Goal: Information Seeking & Learning: Learn about a topic

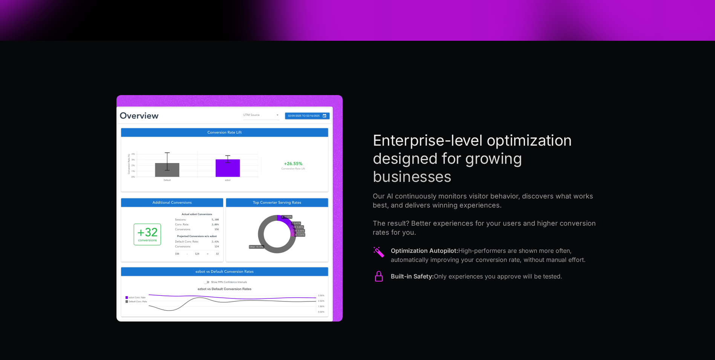
scroll to position [452, 0]
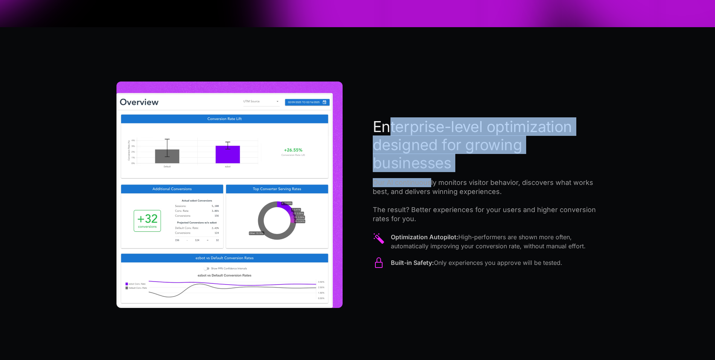
drag, startPoint x: 390, startPoint y: 135, endPoint x: 434, endPoint y: 191, distance: 71.7
click at [434, 190] on div "Enterprise-level optimization designed for growing businesses Our AI continuous…" at bounding box center [486, 195] width 226 height 154
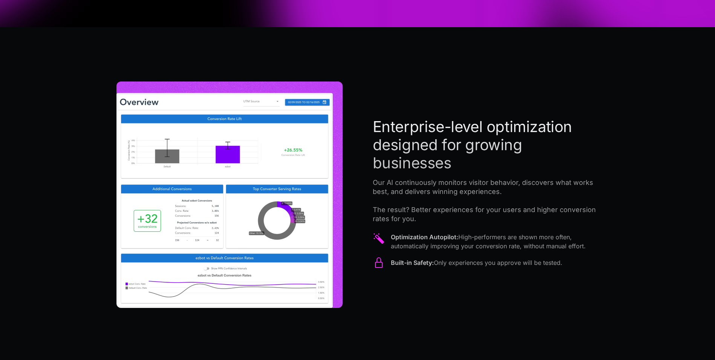
drag, startPoint x: 434, startPoint y: 191, endPoint x: 453, endPoint y: 225, distance: 39.0
click at [453, 225] on div "Enterprise-level optimization designed for growing businesses Our AI continuous…" at bounding box center [486, 195] width 226 height 154
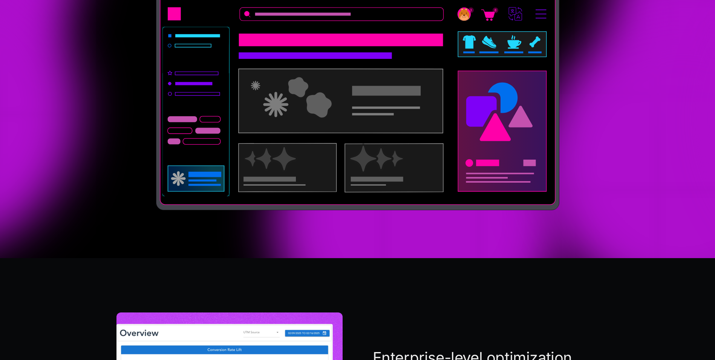
scroll to position [0, 0]
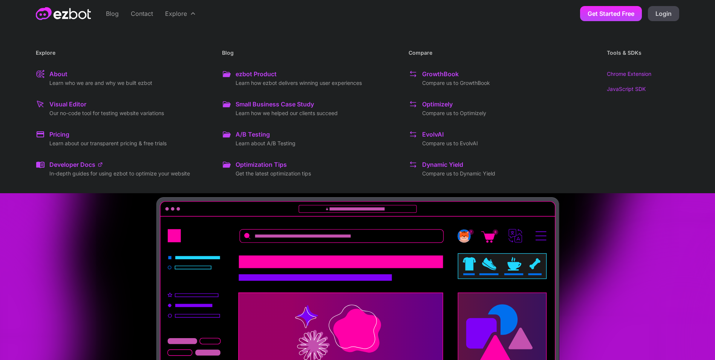
drag, startPoint x: 198, startPoint y: 61, endPoint x: 169, endPoint y: 42, distance: 35.5
click at [169, 42] on div "Explore About Learn who we are and why we built ezbot Visual Editor Our no-code…" at bounding box center [123, 110] width 174 height 142
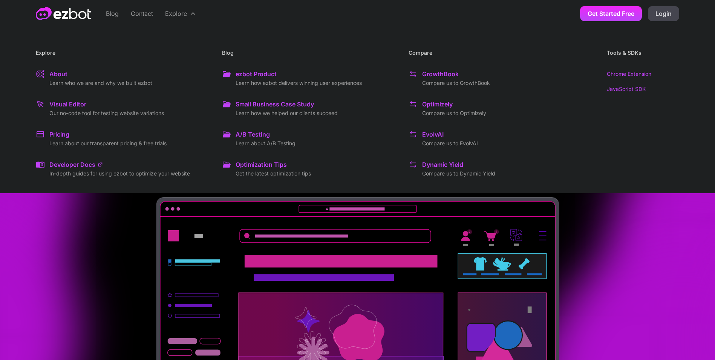
click at [62, 135] on div "Pricing" at bounding box center [59, 134] width 20 height 9
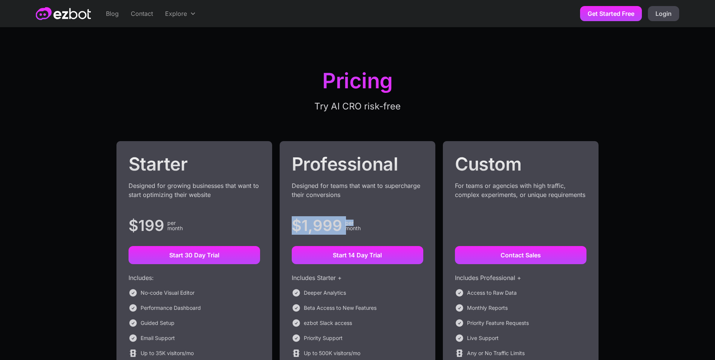
drag, startPoint x: 291, startPoint y: 222, endPoint x: 356, endPoint y: 223, distance: 65.2
click at [356, 223] on div "Professional Designed for teams that want to supercharge their conversions $1,9…" at bounding box center [358, 287] width 156 height 292
drag, startPoint x: 356, startPoint y: 223, endPoint x: 322, endPoint y: 181, distance: 53.9
click at [322, 181] on div "Designed for teams that want to supercharge their conversions" at bounding box center [358, 194] width 132 height 27
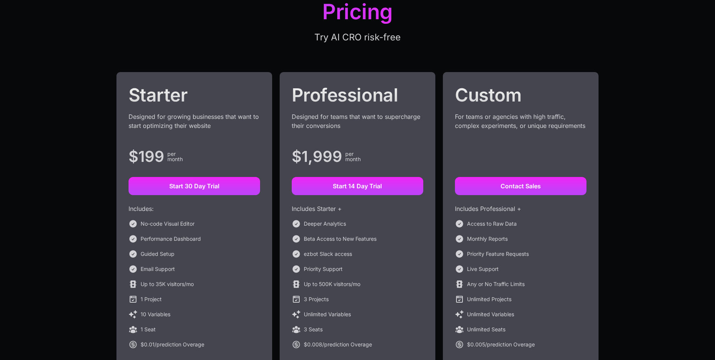
scroll to position [75, 0]
